Goal: Check status: Check status

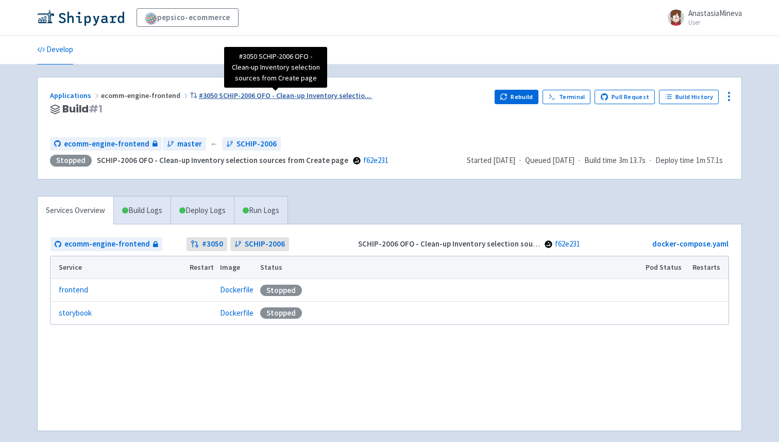
click at [260, 95] on span "#3050 SCHIP-2006 OFO - Clean-up Inventory selectio ..." at bounding box center [285, 95] width 172 height 9
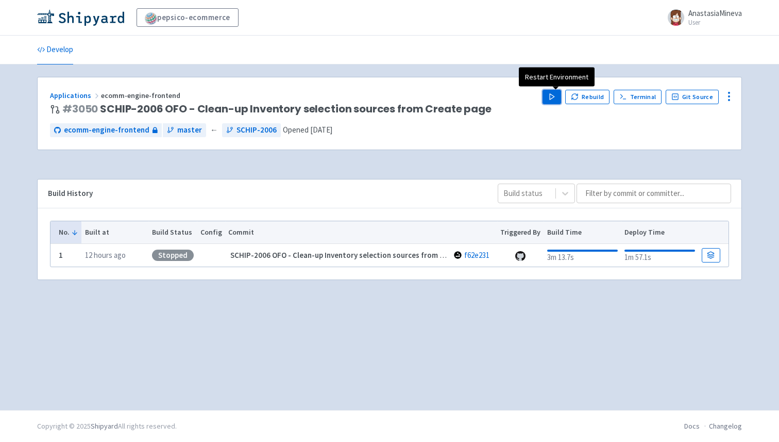
click at [554, 96] on polygon "button" at bounding box center [552, 97] width 5 height 6
